Goal: Complete application form: Complete application form

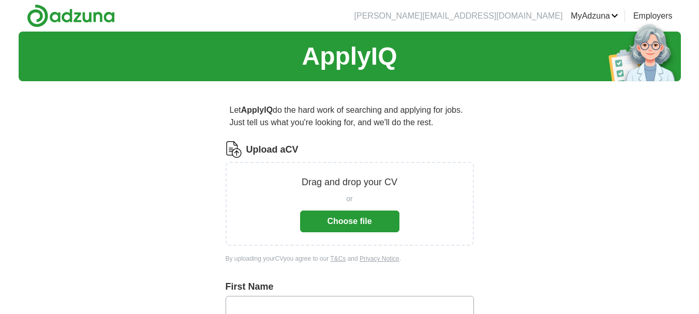
drag, startPoint x: 0, startPoint y: 0, endPoint x: 360, endPoint y: 221, distance: 422.1
click at [360, 221] on button "Choose file" at bounding box center [349, 222] width 99 height 22
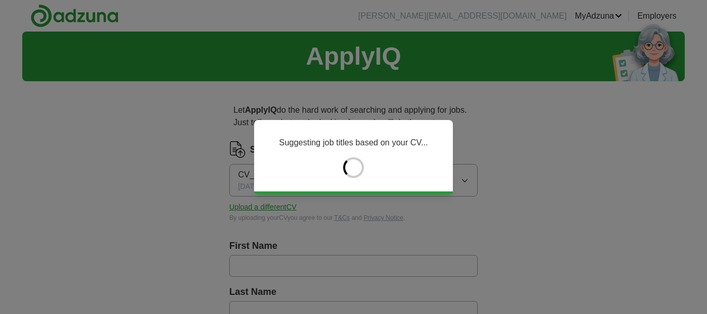
type input "*******"
type input "**********"
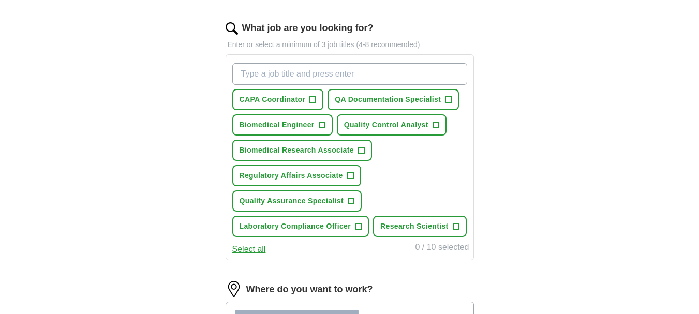
scroll to position [330, 0]
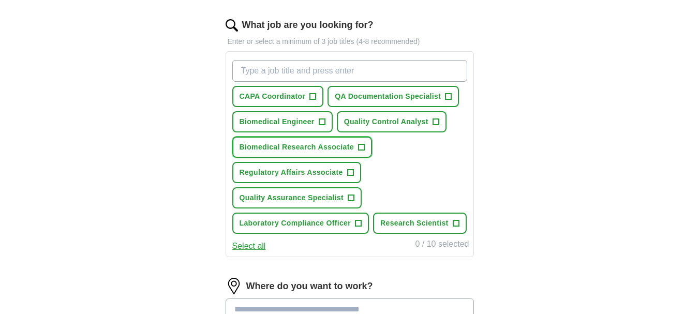
click at [356, 143] on button "Biomedical Research Associate +" at bounding box center [302, 147] width 140 height 21
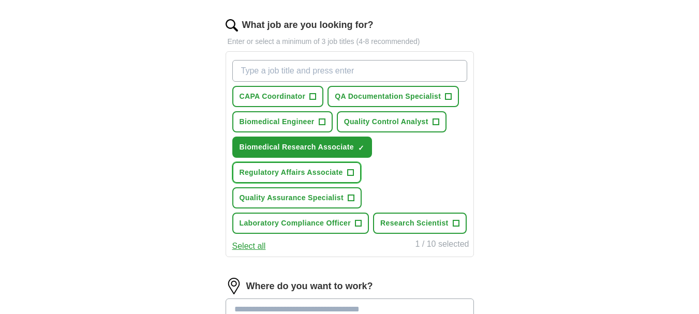
click at [335, 172] on span "Regulatory Affairs Associate" at bounding box center [291, 172] width 103 height 11
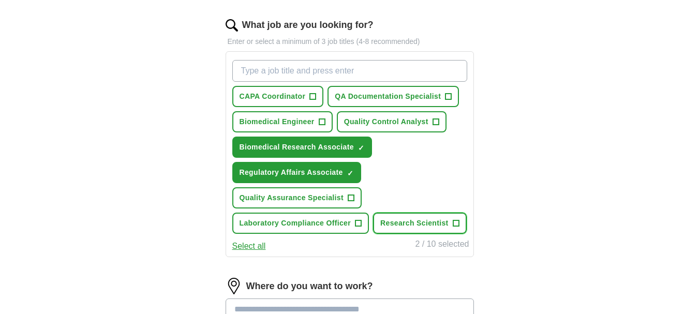
click at [418, 225] on span "Research Scientist" at bounding box center [414, 223] width 68 height 11
click at [408, 115] on button "Quality Control Analyst +" at bounding box center [392, 121] width 110 height 21
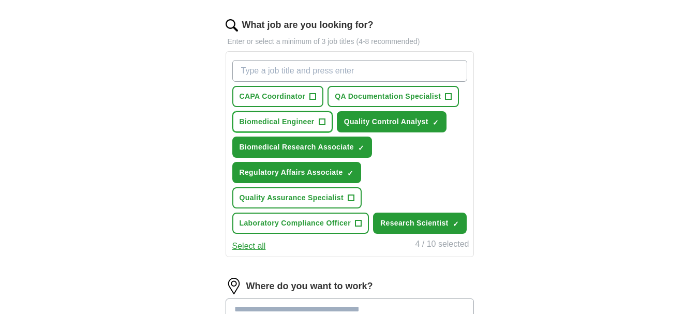
click at [266, 125] on span "Biomedical Engineer" at bounding box center [277, 121] width 75 height 11
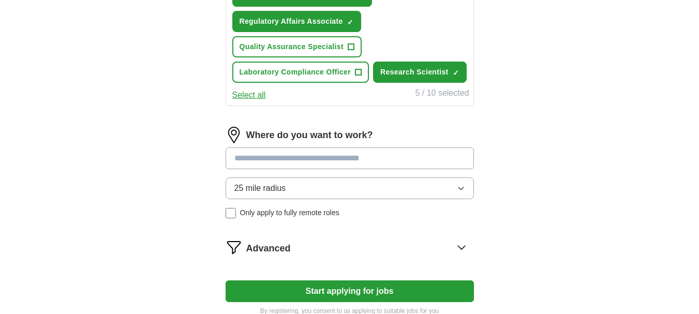
scroll to position [484, 0]
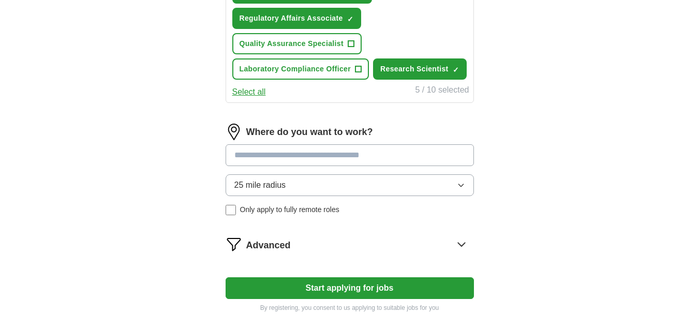
click at [316, 147] on input at bounding box center [350, 155] width 248 height 22
click at [314, 184] on div "Where do you want to work? 25 mile radius Only apply to fully remote roles" at bounding box center [350, 174] width 248 height 100
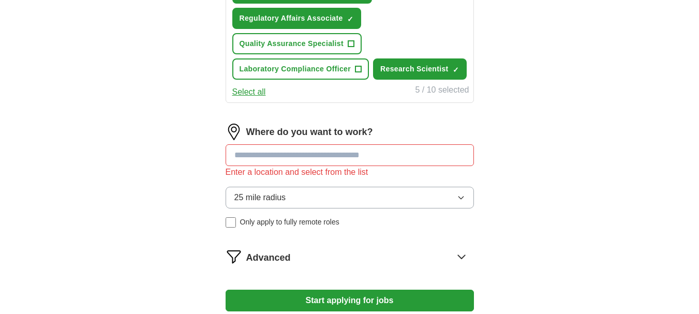
click at [312, 152] on input at bounding box center [350, 155] width 248 height 22
type input "******"
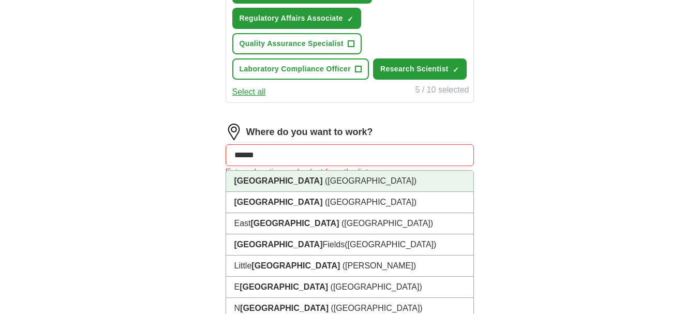
click at [288, 181] on li "[GEOGRAPHIC_DATA] ([GEOGRAPHIC_DATA])" at bounding box center [349, 181] width 247 height 21
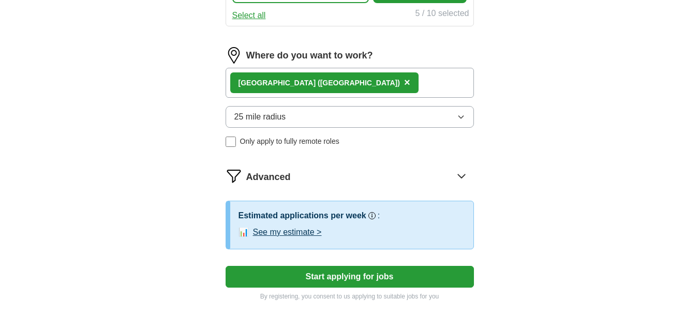
scroll to position [574, 0]
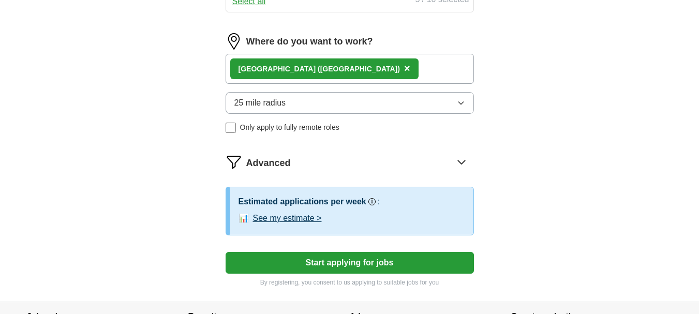
click at [288, 100] on button "25 mile radius" at bounding box center [350, 103] width 248 height 22
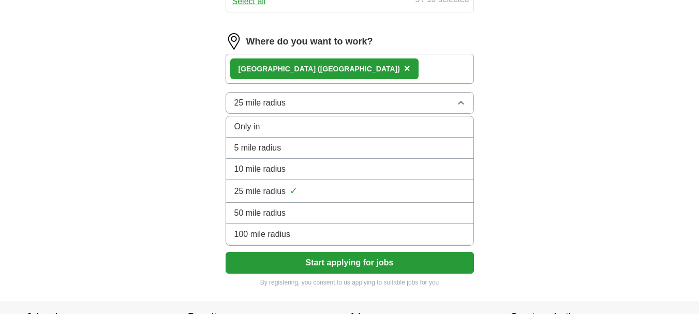
click at [282, 210] on span "50 mile radius" at bounding box center [260, 213] width 52 height 12
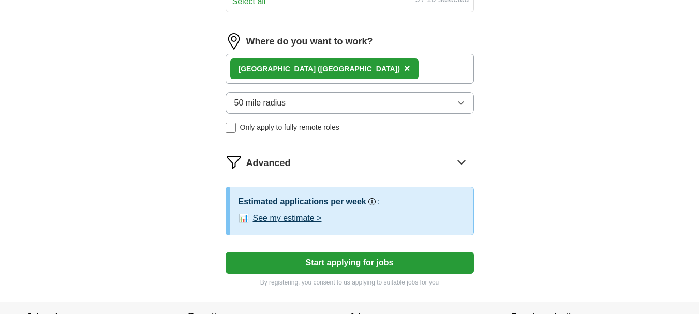
click at [366, 169] on div "Advanced" at bounding box center [360, 162] width 228 height 17
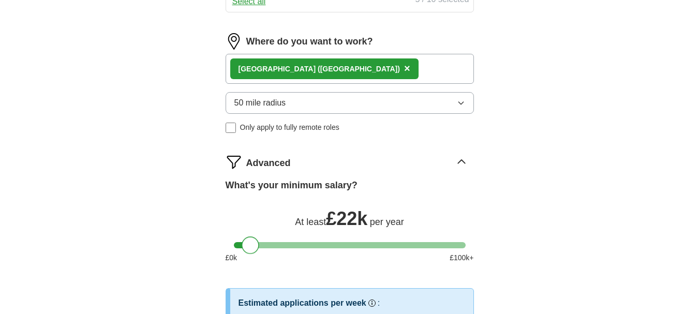
click at [256, 249] on div at bounding box center [251, 245] width 18 height 18
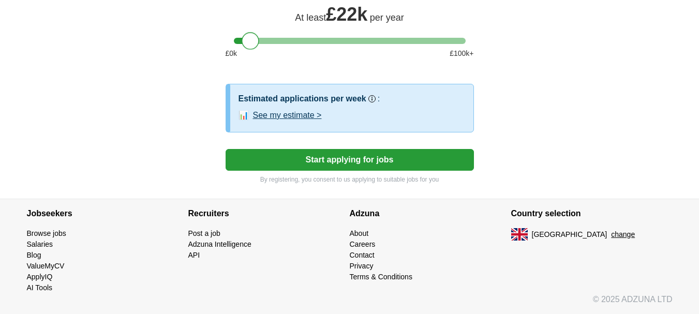
scroll to position [641, 0]
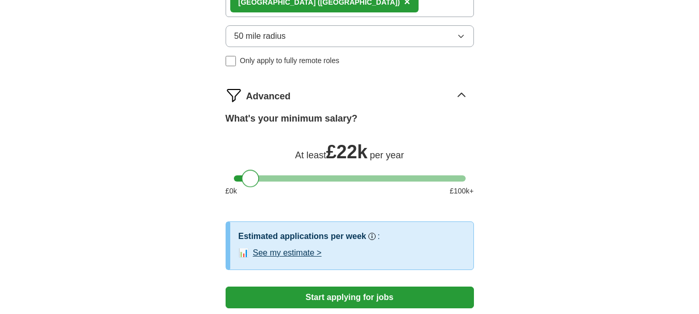
drag, startPoint x: 245, startPoint y: 174, endPoint x: 199, endPoint y: 174, distance: 45.5
click at [423, 297] on button "Start applying for jobs" at bounding box center [350, 298] width 248 height 22
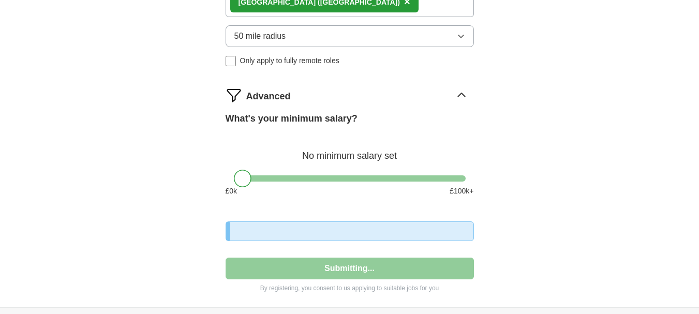
select select "**"
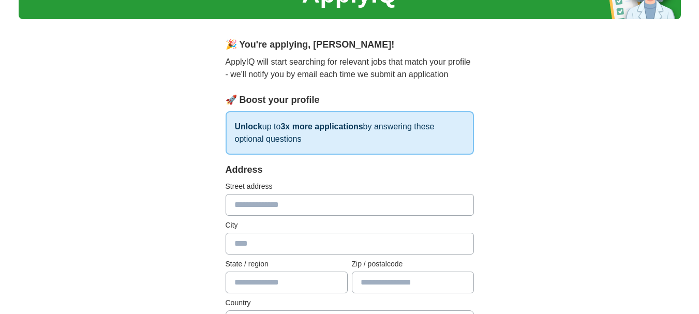
scroll to position [162, 0]
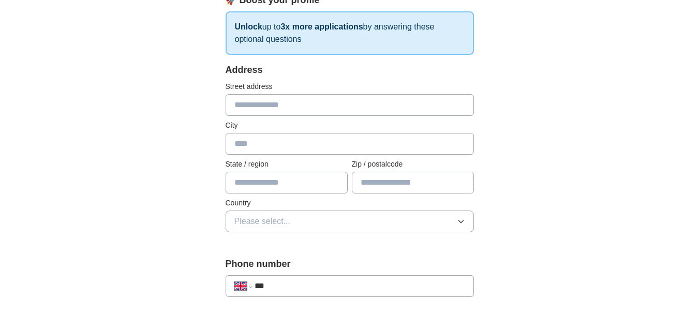
click at [335, 107] on input "text" at bounding box center [350, 105] width 248 height 22
type input "**********"
type input "*********"
type input "******"
click at [313, 226] on button "Please select..." at bounding box center [350, 222] width 248 height 22
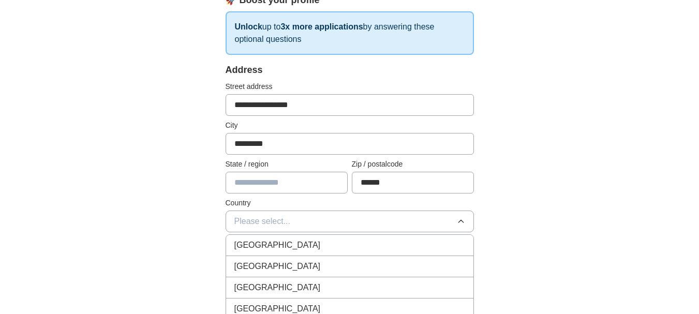
click at [300, 248] on div "[GEOGRAPHIC_DATA]" at bounding box center [349, 245] width 231 height 12
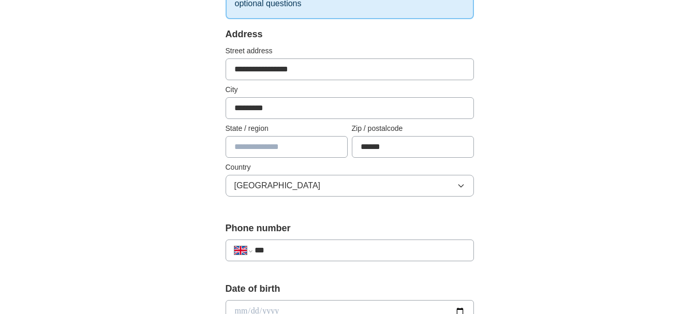
scroll to position [247, 0]
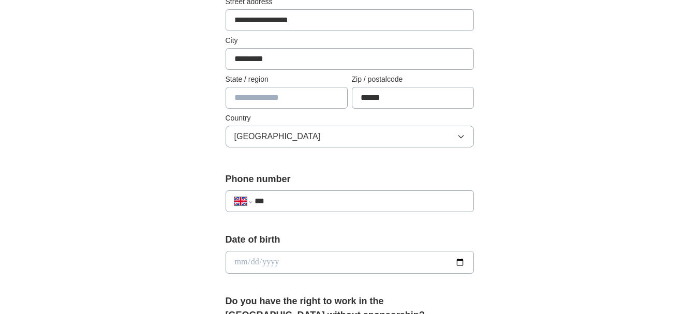
click at [307, 98] on input "text" at bounding box center [287, 98] width 122 height 22
type input "*"
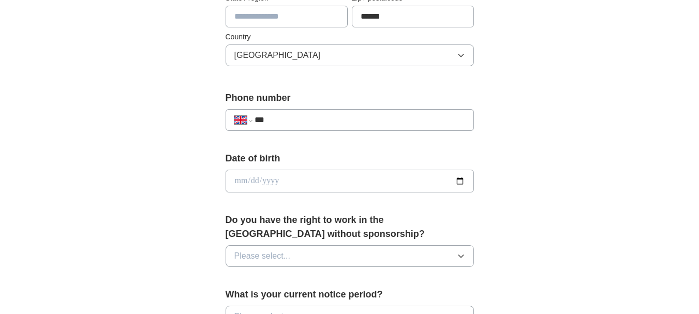
scroll to position [439, 0]
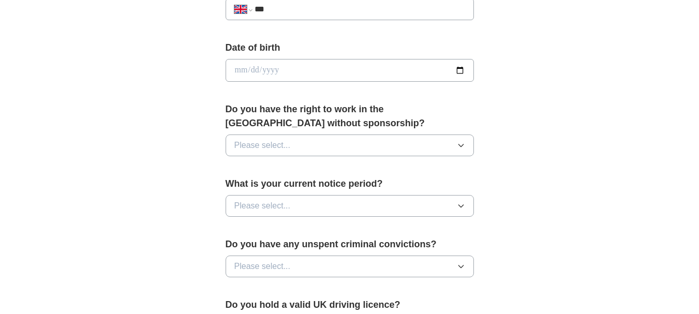
click at [297, 144] on button "Please select..." at bounding box center [350, 146] width 248 height 22
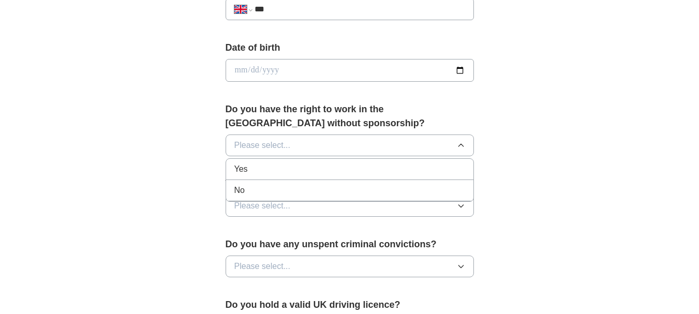
click at [262, 174] on div "Yes" at bounding box center [349, 169] width 231 height 12
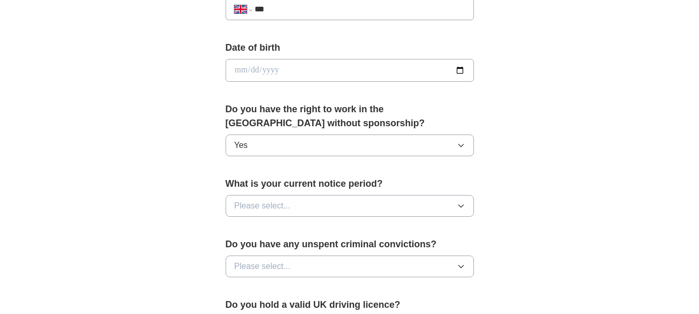
click at [278, 208] on span "Please select..." at bounding box center [262, 206] width 56 height 12
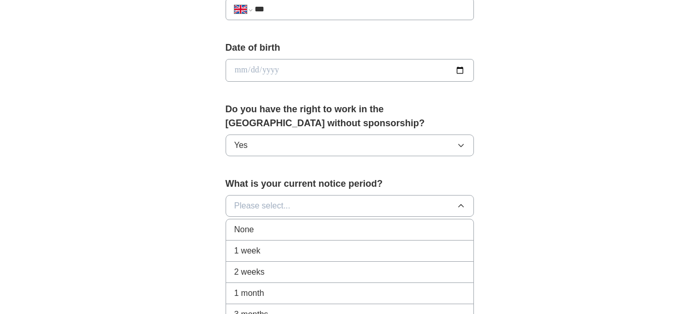
click at [267, 270] on div "2 weeks" at bounding box center [349, 272] width 231 height 12
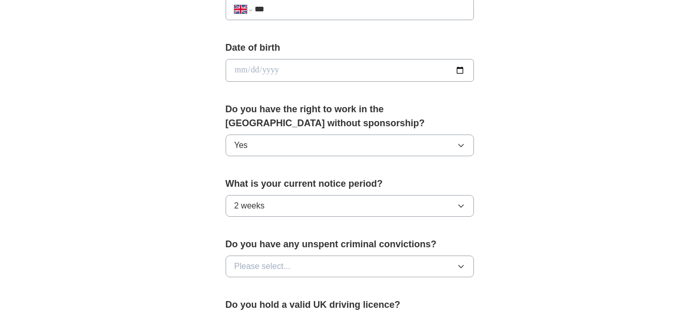
click at [308, 152] on button "Yes" at bounding box center [350, 146] width 248 height 22
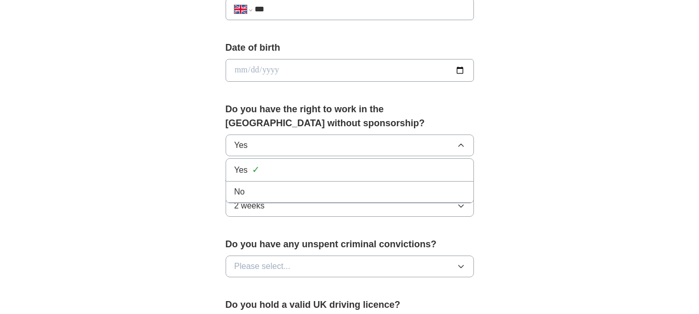
click at [260, 193] on div "No" at bounding box center [349, 192] width 231 height 12
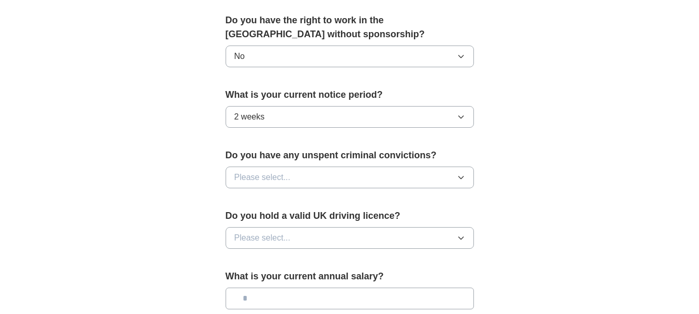
scroll to position [588, 0]
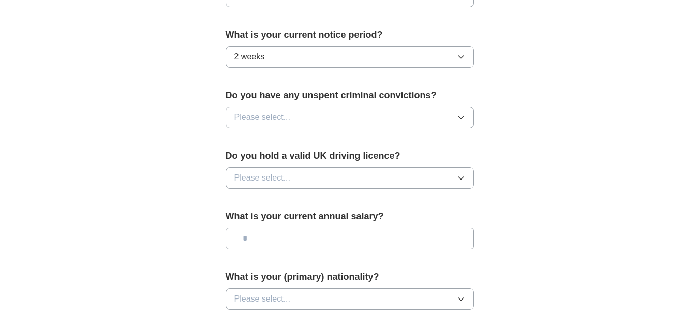
click at [300, 175] on button "Please select..." at bounding box center [350, 178] width 248 height 22
click at [260, 214] on li "No" at bounding box center [349, 223] width 247 height 21
click at [289, 123] on span "Please select..." at bounding box center [262, 117] width 56 height 12
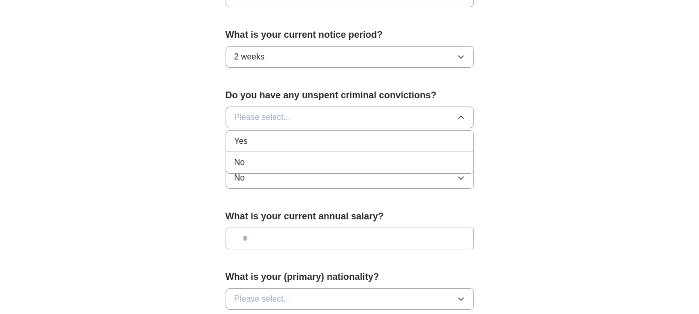
click at [278, 161] on div "No" at bounding box center [349, 162] width 231 height 12
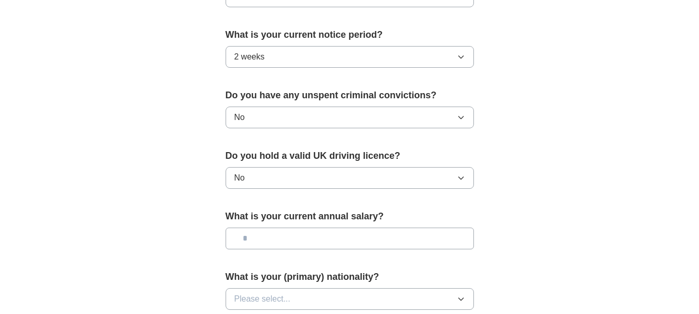
click at [330, 93] on label "Do you have any unspent criminal convictions?" at bounding box center [350, 95] width 248 height 14
copy label "unspent"
click at [459, 97] on label "Do you have any unspent criminal convictions?" at bounding box center [350, 95] width 248 height 14
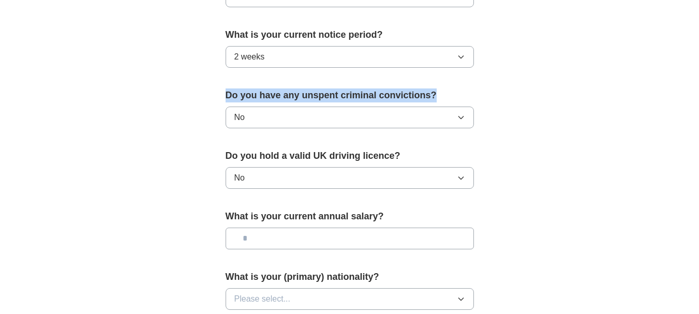
drag, startPoint x: 464, startPoint y: 92, endPoint x: 193, endPoint y: 95, distance: 271.2
copy label "Do you have any unspent criminal convictions?"
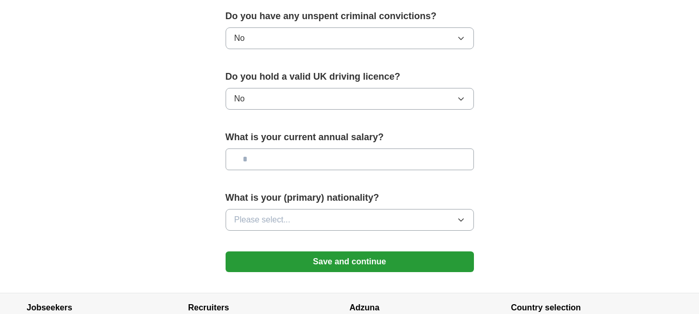
scroll to position [671, 0]
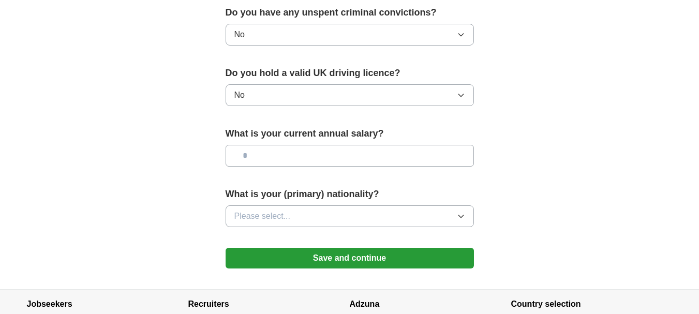
click at [385, 215] on button "Please select..." at bounding box center [350, 216] width 248 height 22
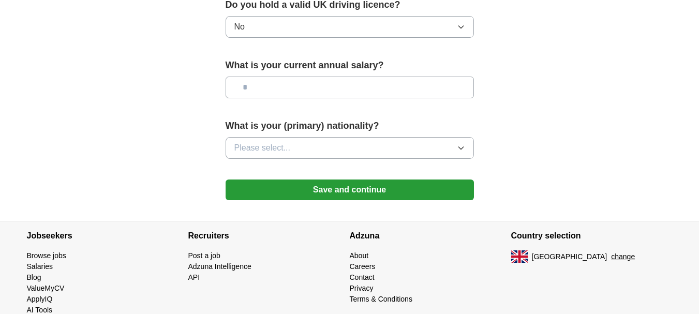
scroll to position [761, 0]
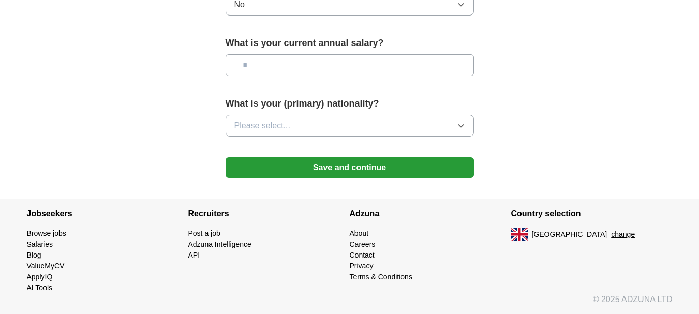
click at [316, 125] on button "Please select..." at bounding box center [350, 126] width 248 height 22
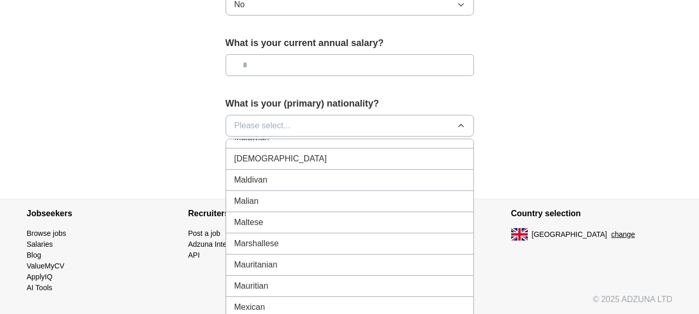
scroll to position [2284, 0]
click at [343, 287] on div "Mexican" at bounding box center [349, 284] width 231 height 12
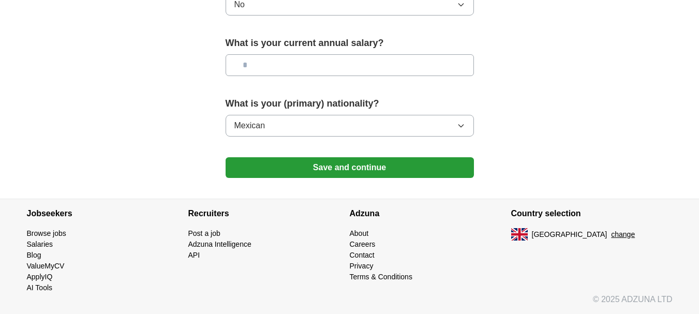
click at [395, 167] on button "Save and continue" at bounding box center [350, 167] width 248 height 21
